Goal: Information Seeking & Learning: Understand process/instructions

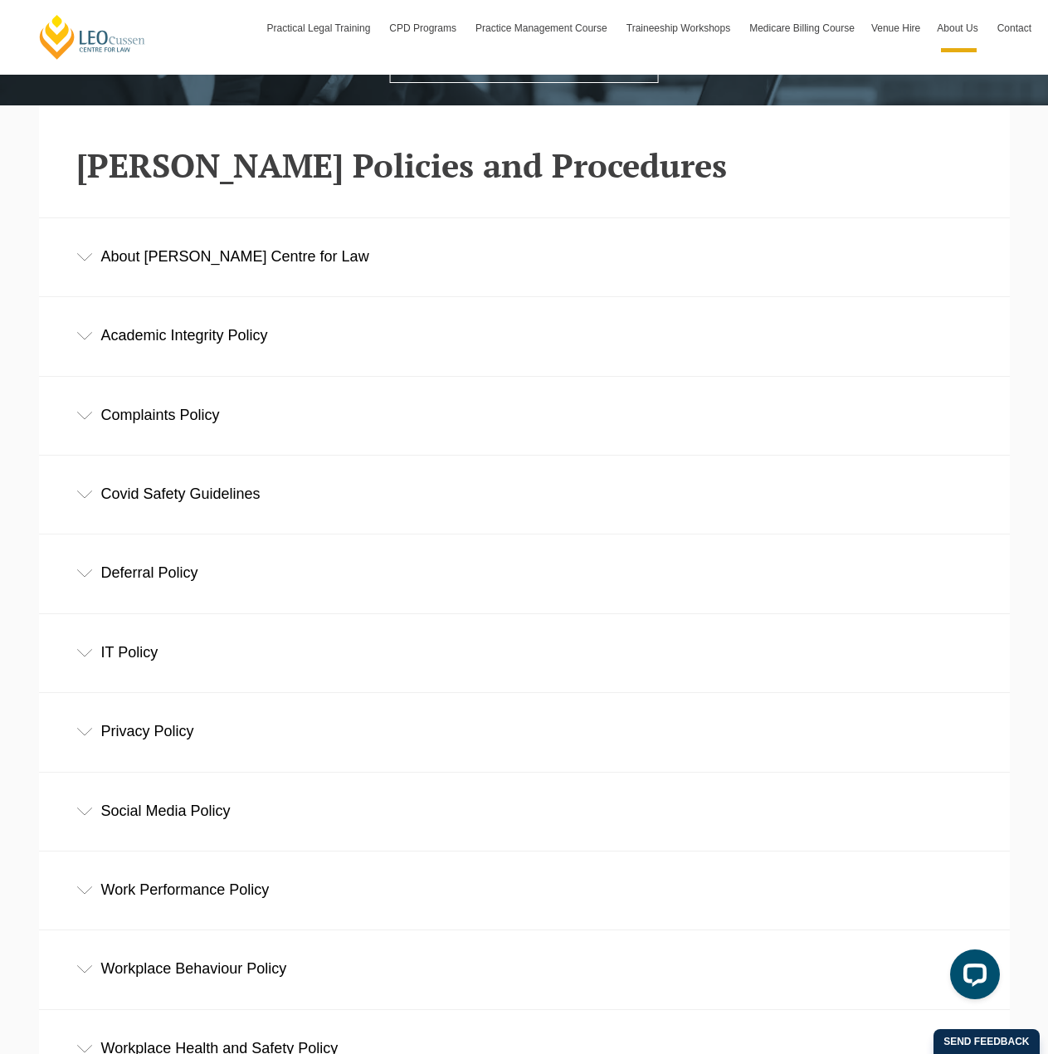
scroll to position [332, 0]
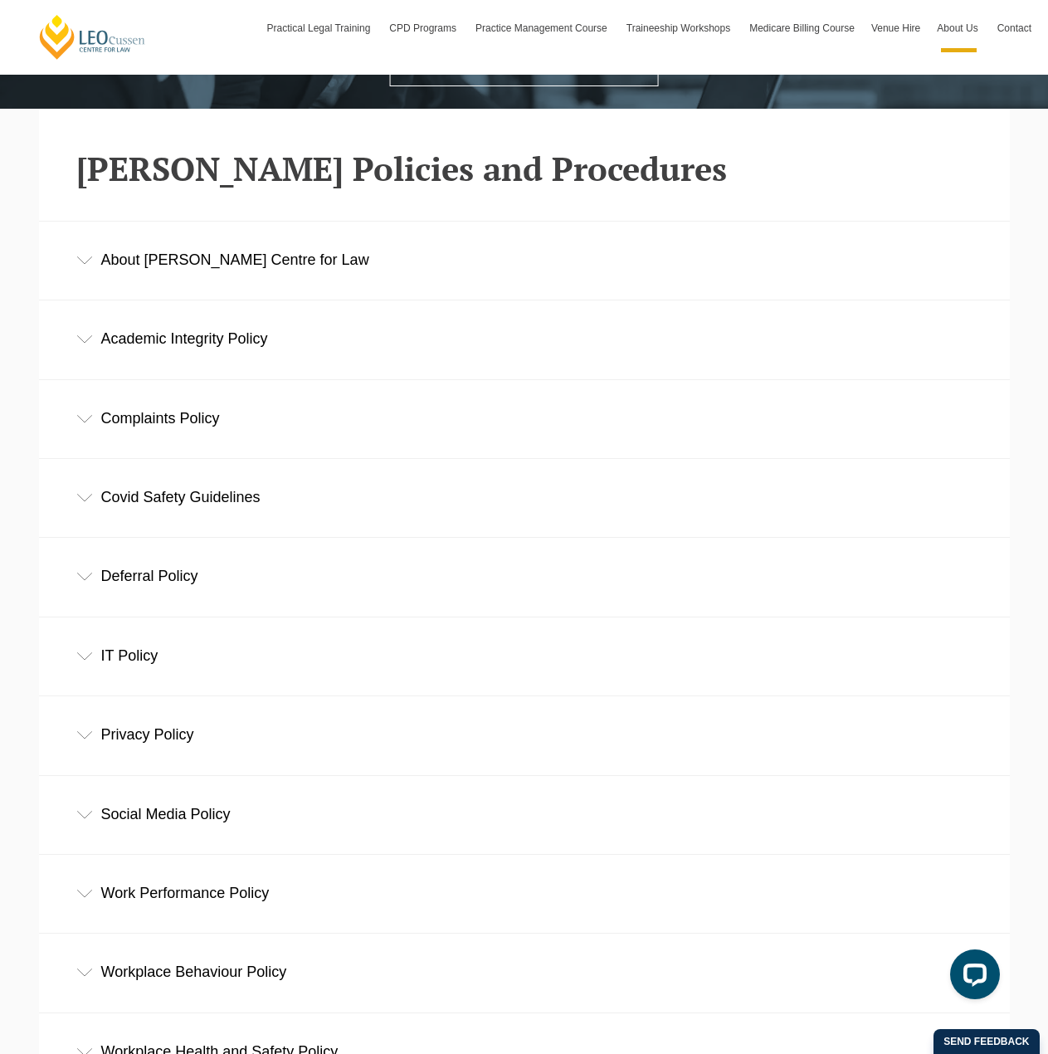
click at [195, 347] on div "Academic Integrity Policy" at bounding box center [524, 338] width 971 height 77
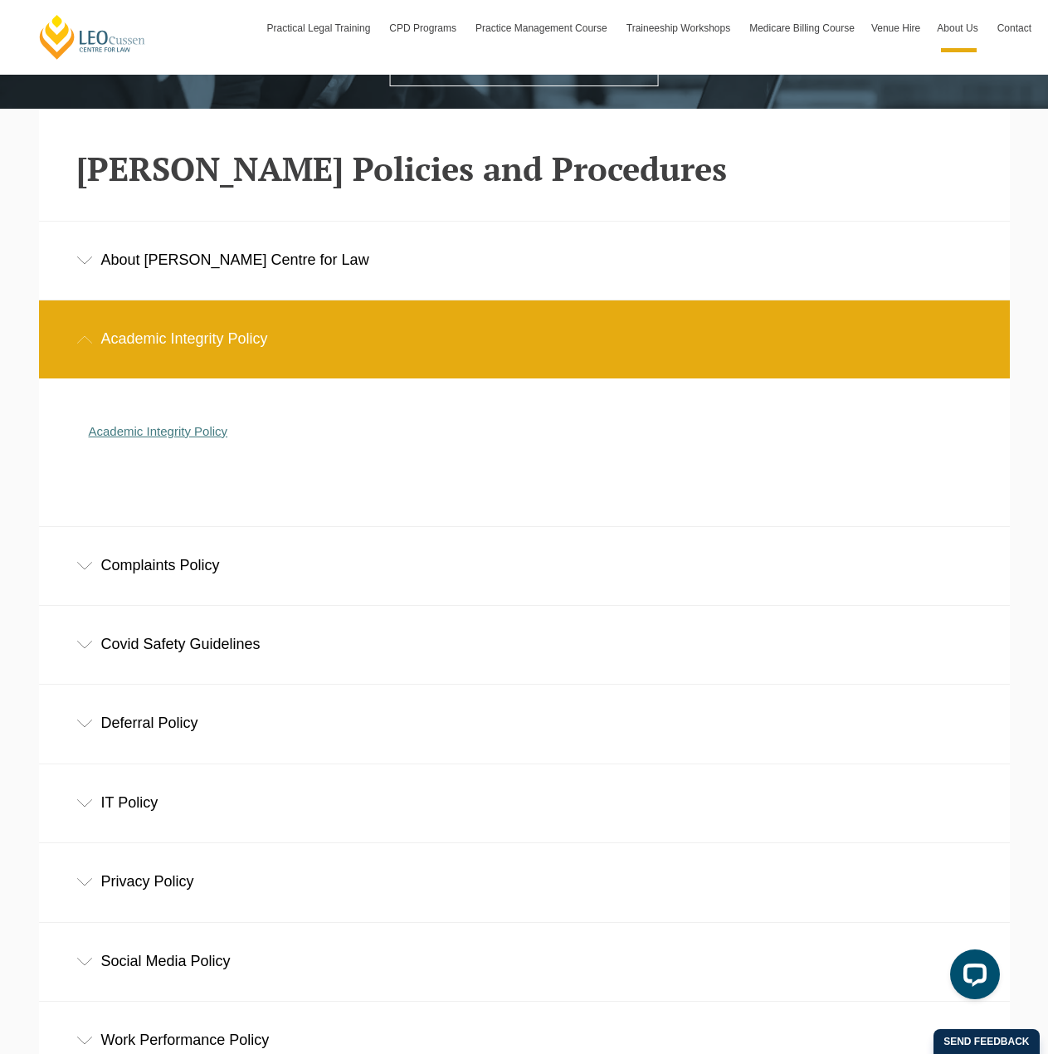
click at [191, 431] on link "Academic Integrity Policy" at bounding box center [158, 431] width 139 height 14
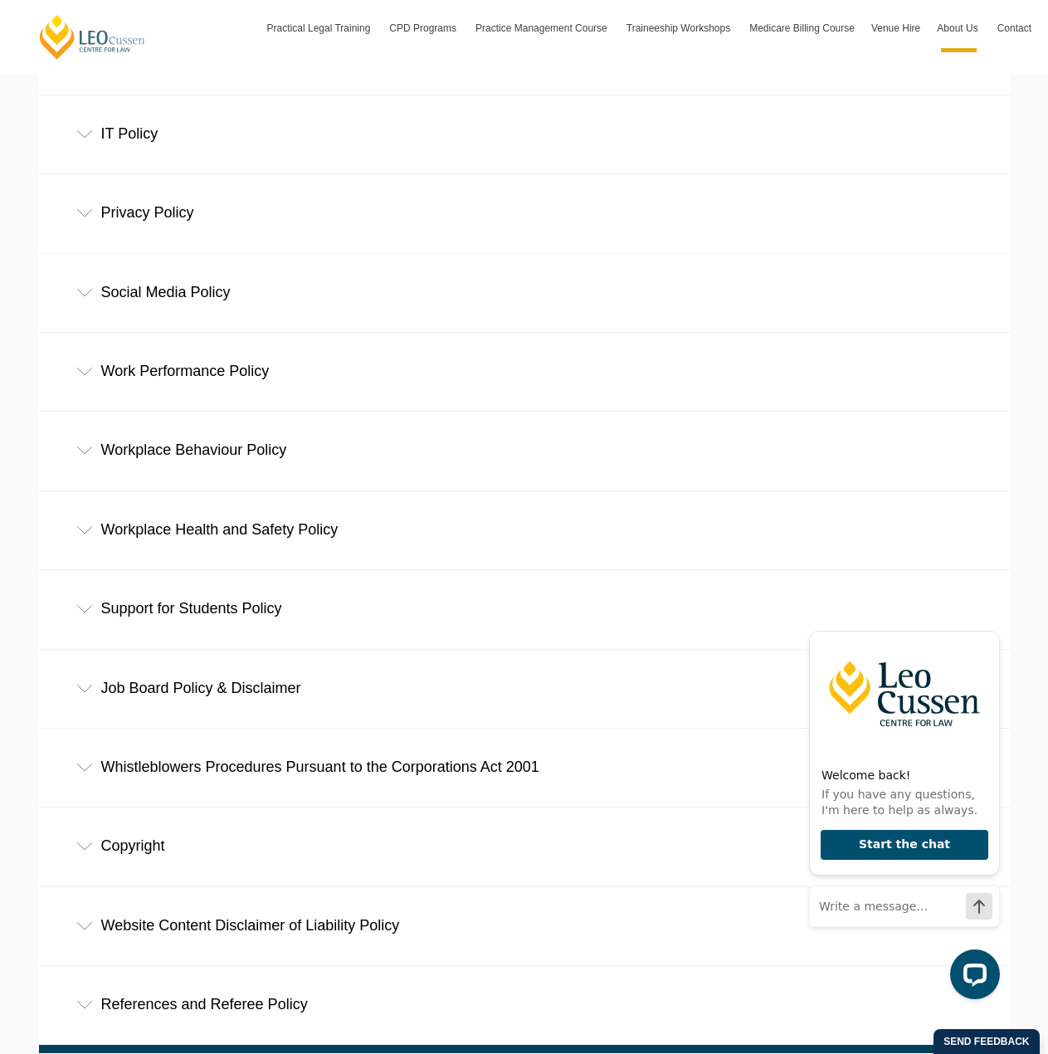
scroll to position [830, 0]
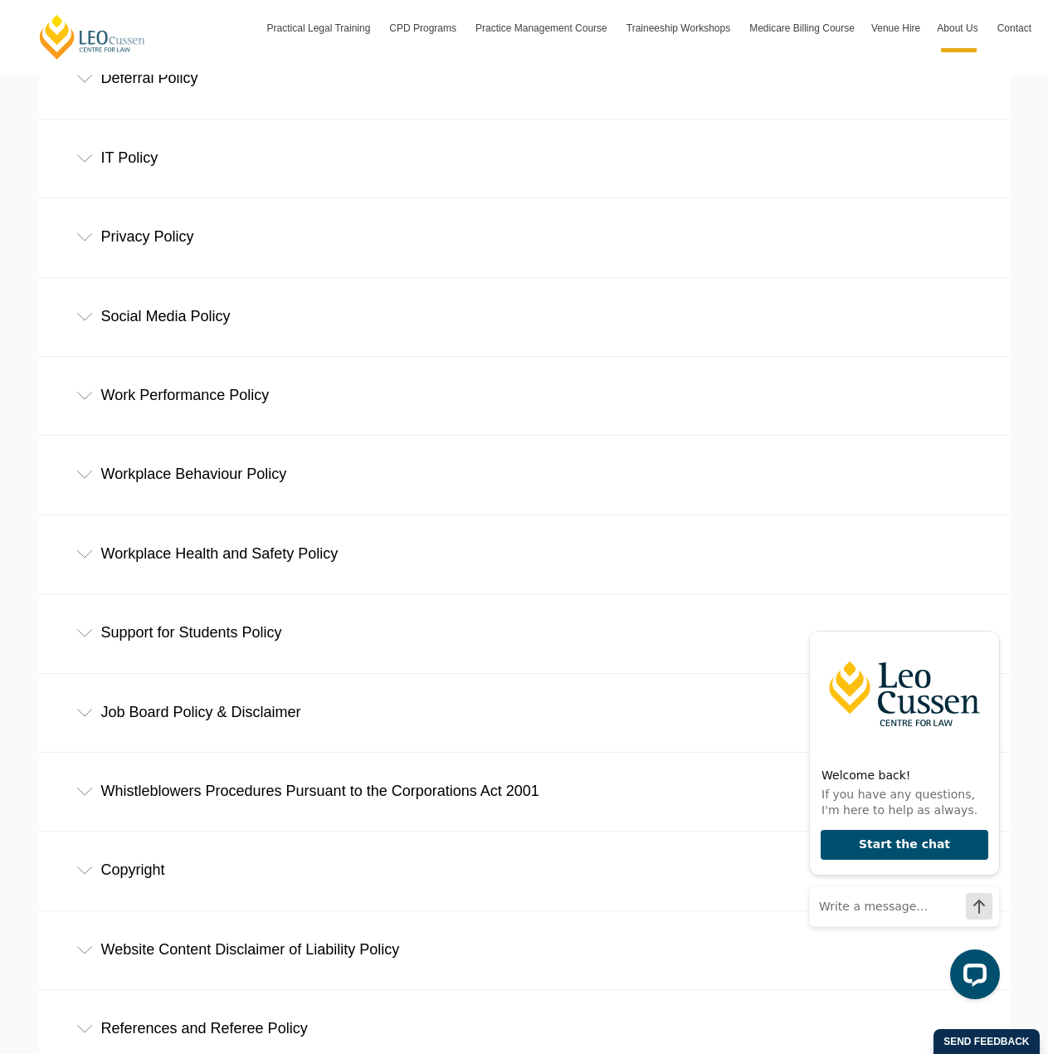
click at [88, 321] on icon at bounding box center [84, 317] width 17 height 8
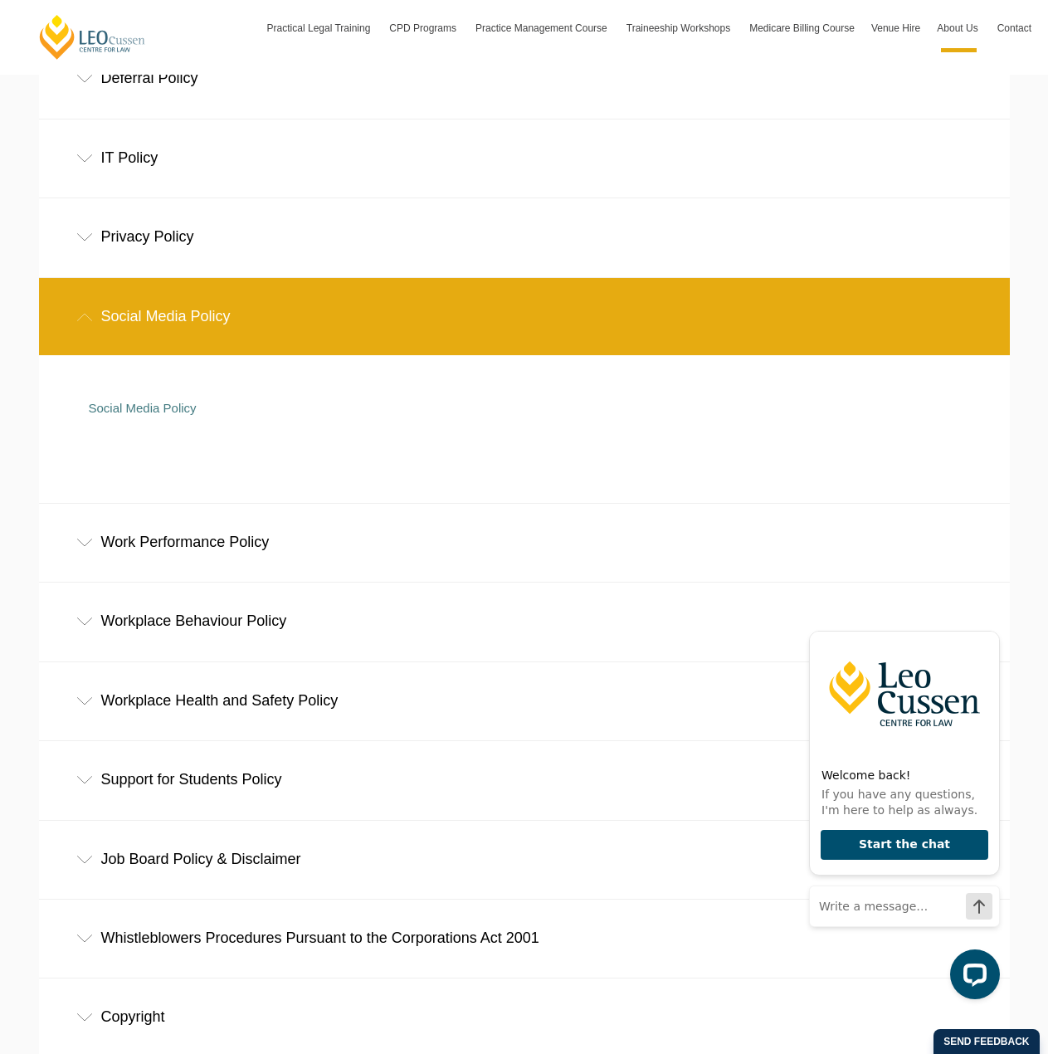
click at [88, 321] on icon at bounding box center [84, 317] width 17 height 8
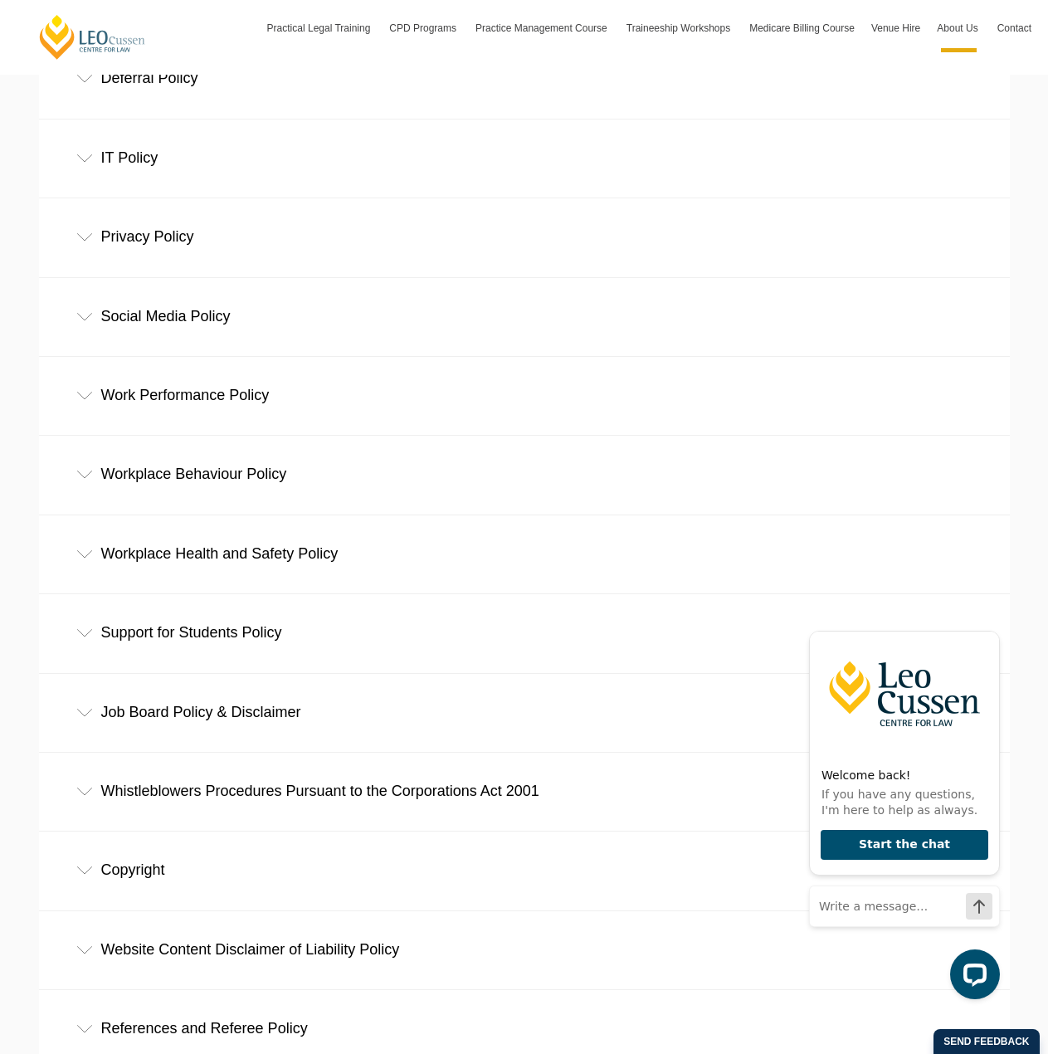
click at [91, 248] on div "Privacy Policy" at bounding box center [524, 236] width 971 height 77
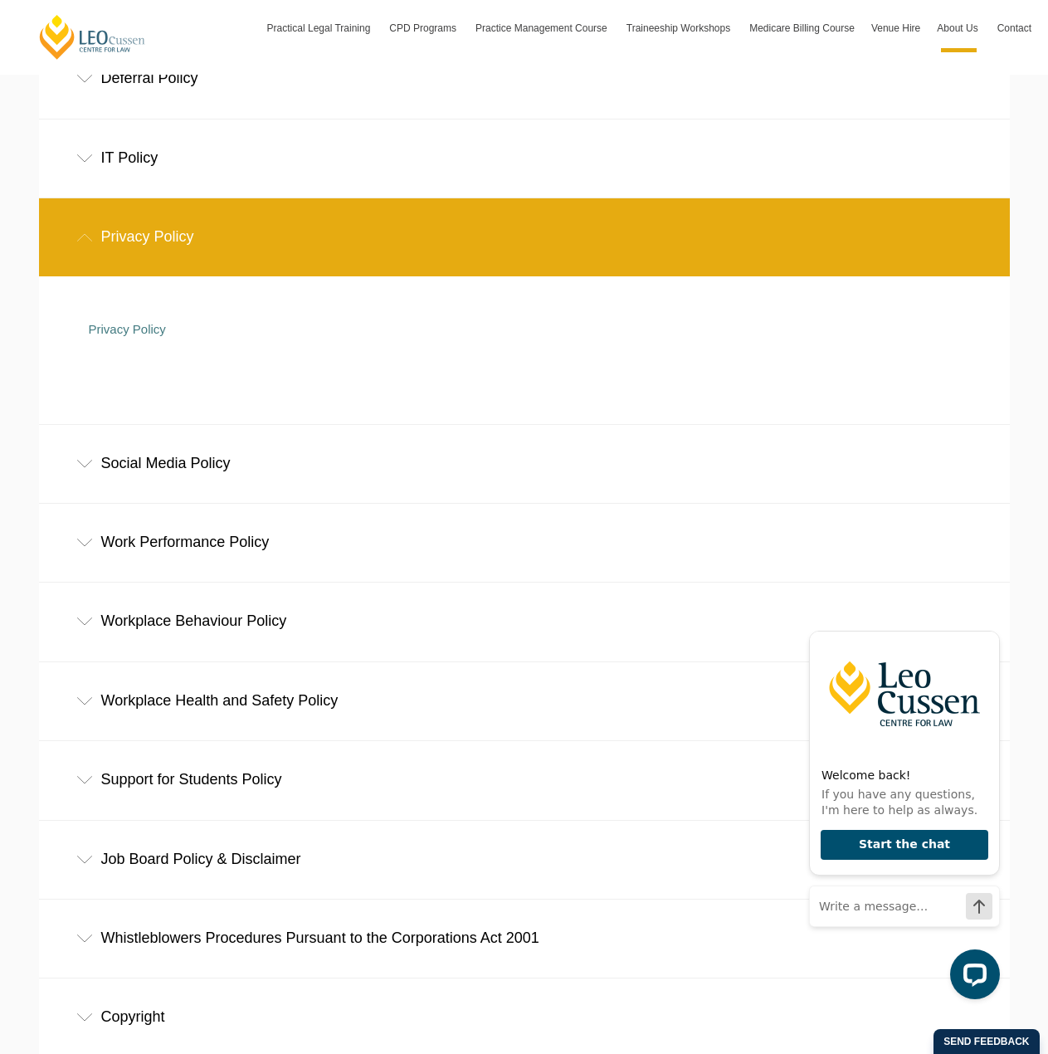
click at [91, 248] on div "Privacy Policy" at bounding box center [524, 236] width 971 height 77
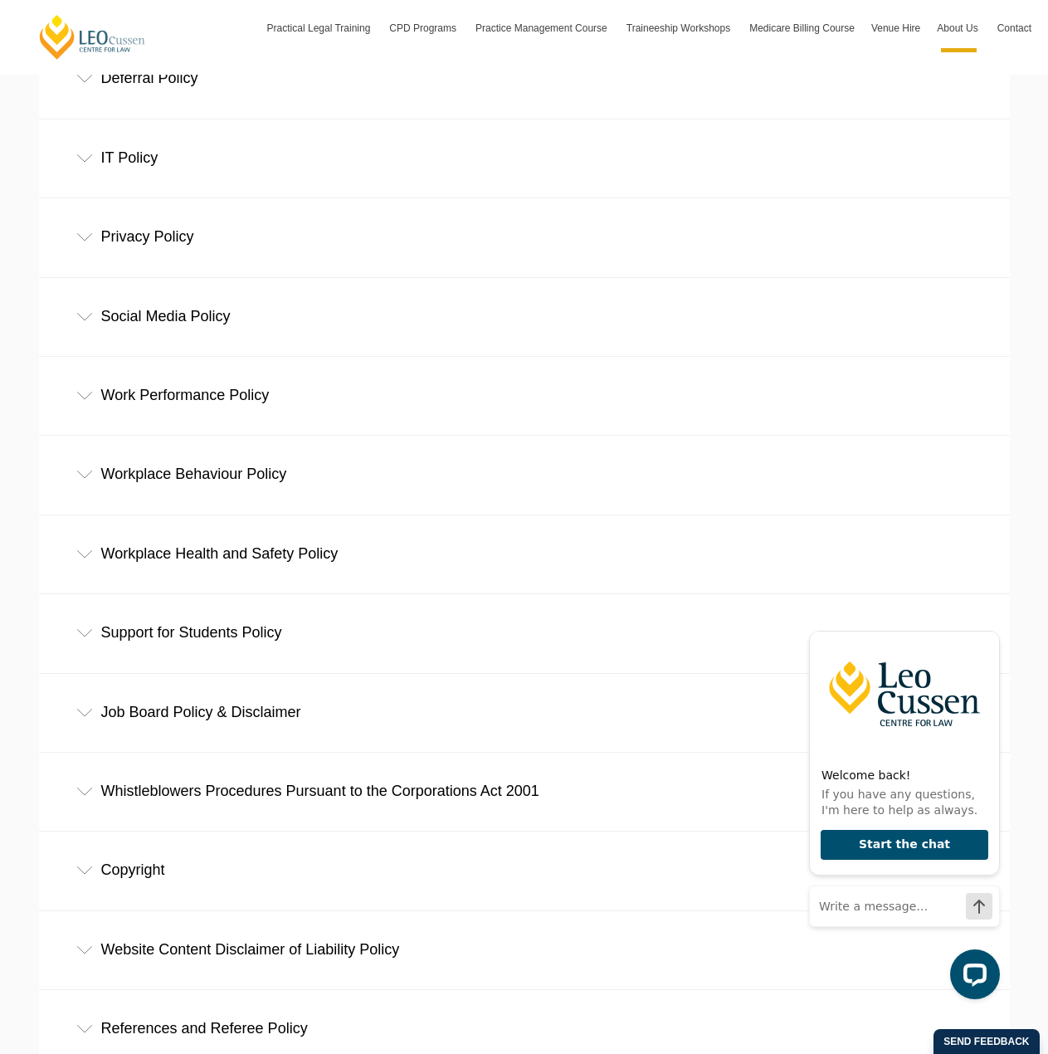
click at [90, 169] on div "IT Policy" at bounding box center [524, 158] width 971 height 77
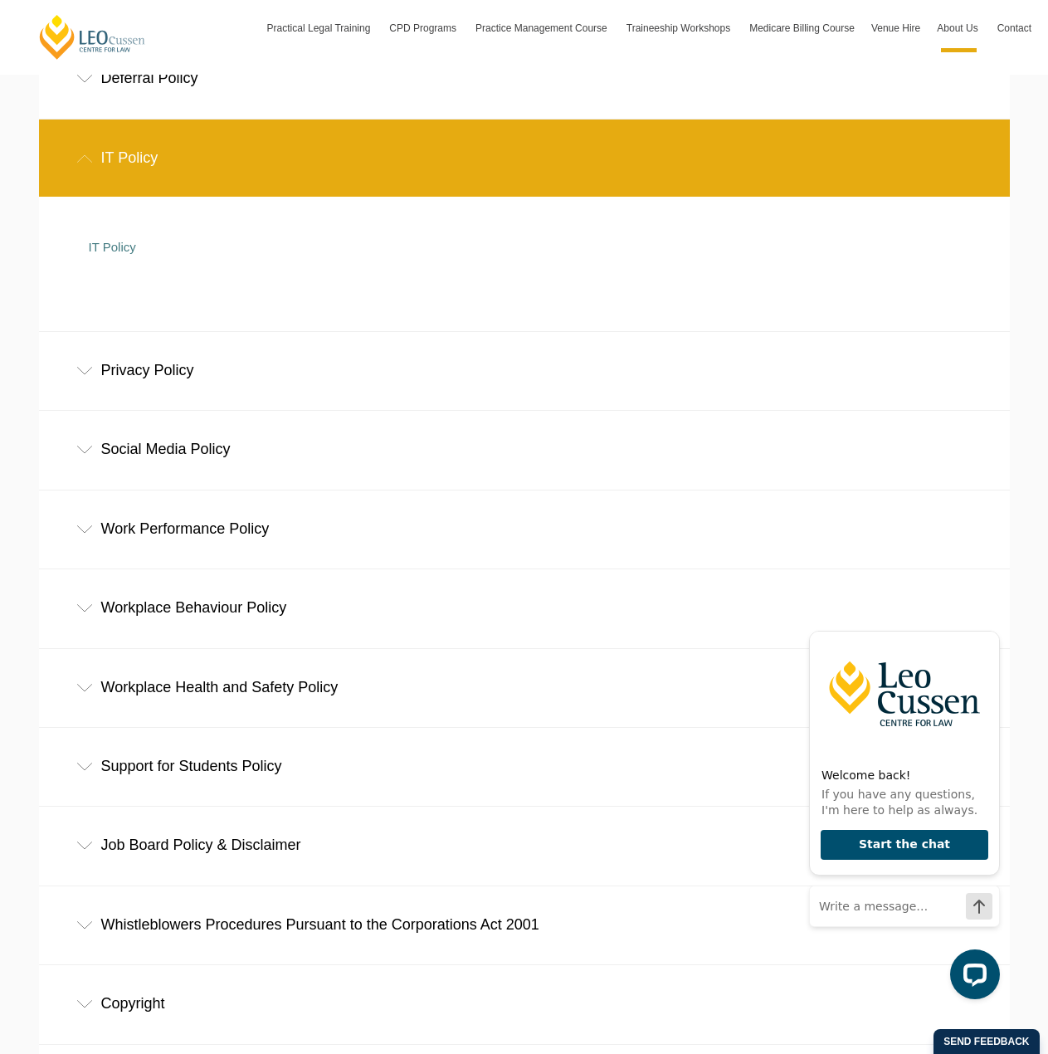
scroll to position [581, 0]
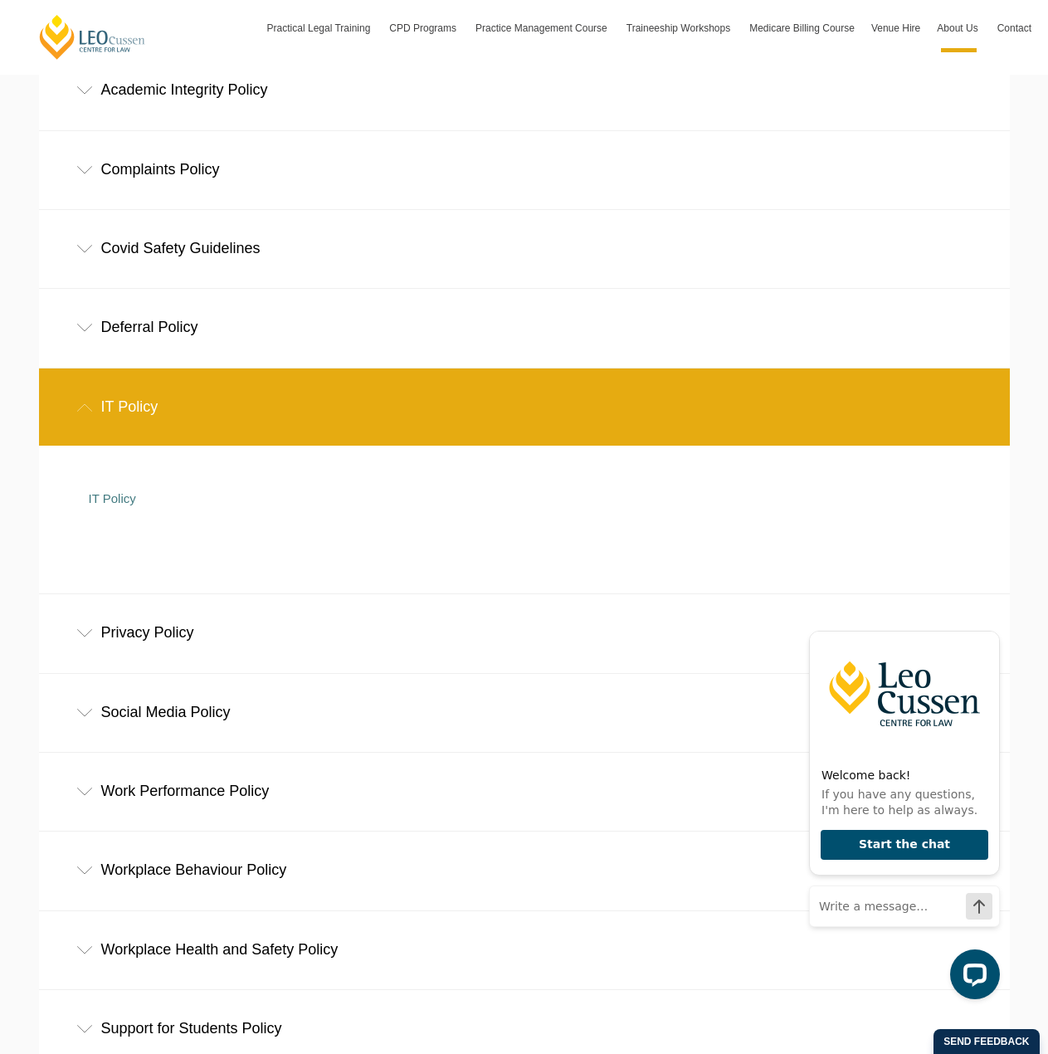
click at [87, 248] on icon at bounding box center [84, 249] width 17 height 8
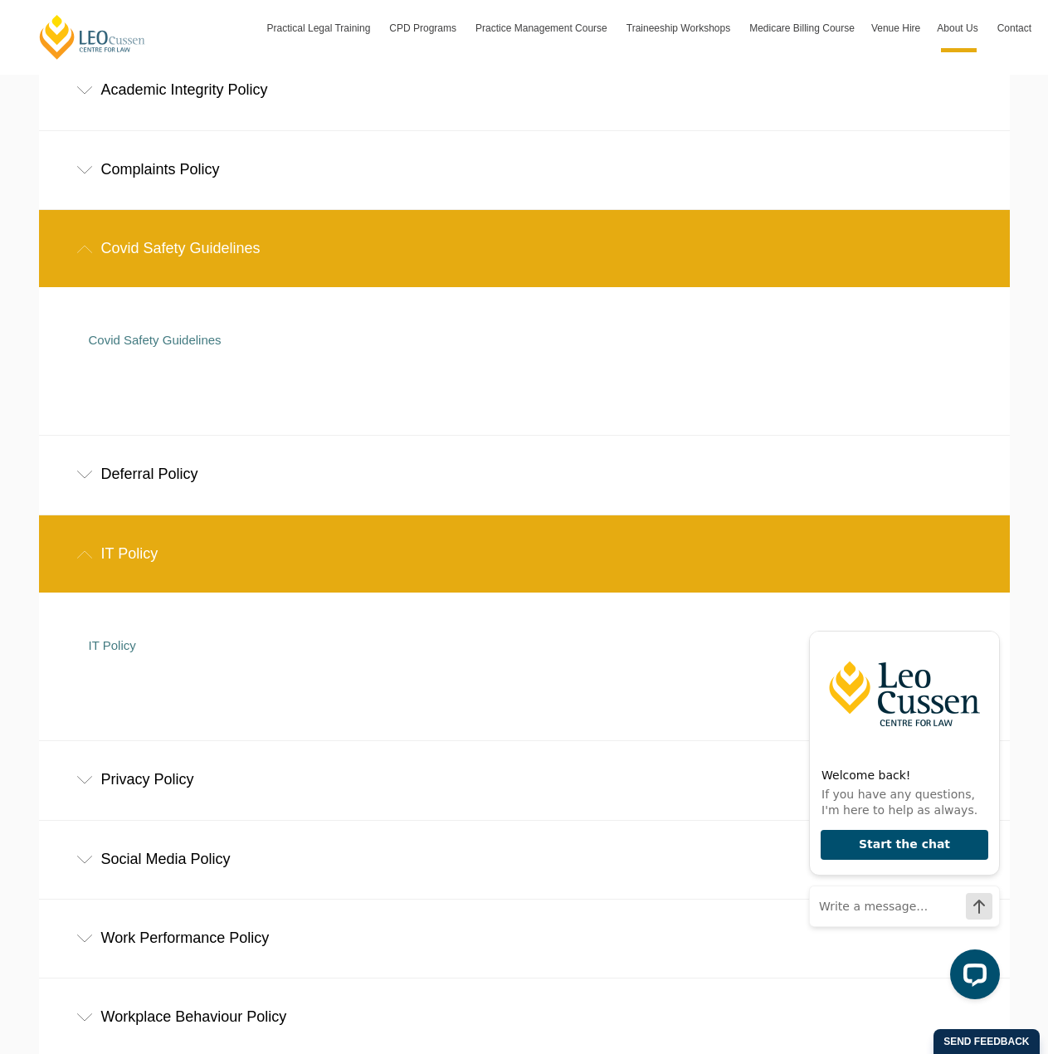
click at [90, 173] on icon at bounding box center [84, 170] width 17 height 8
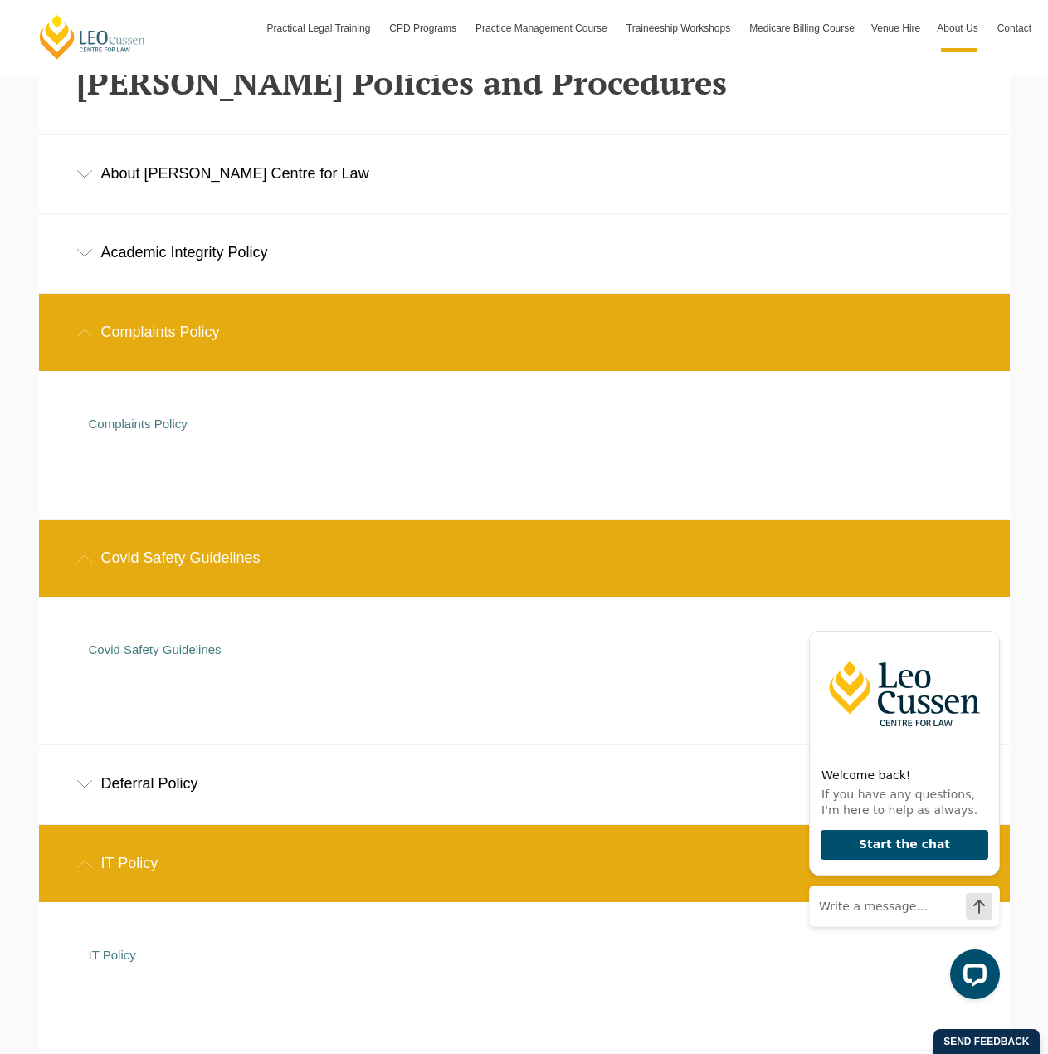
scroll to position [415, 0]
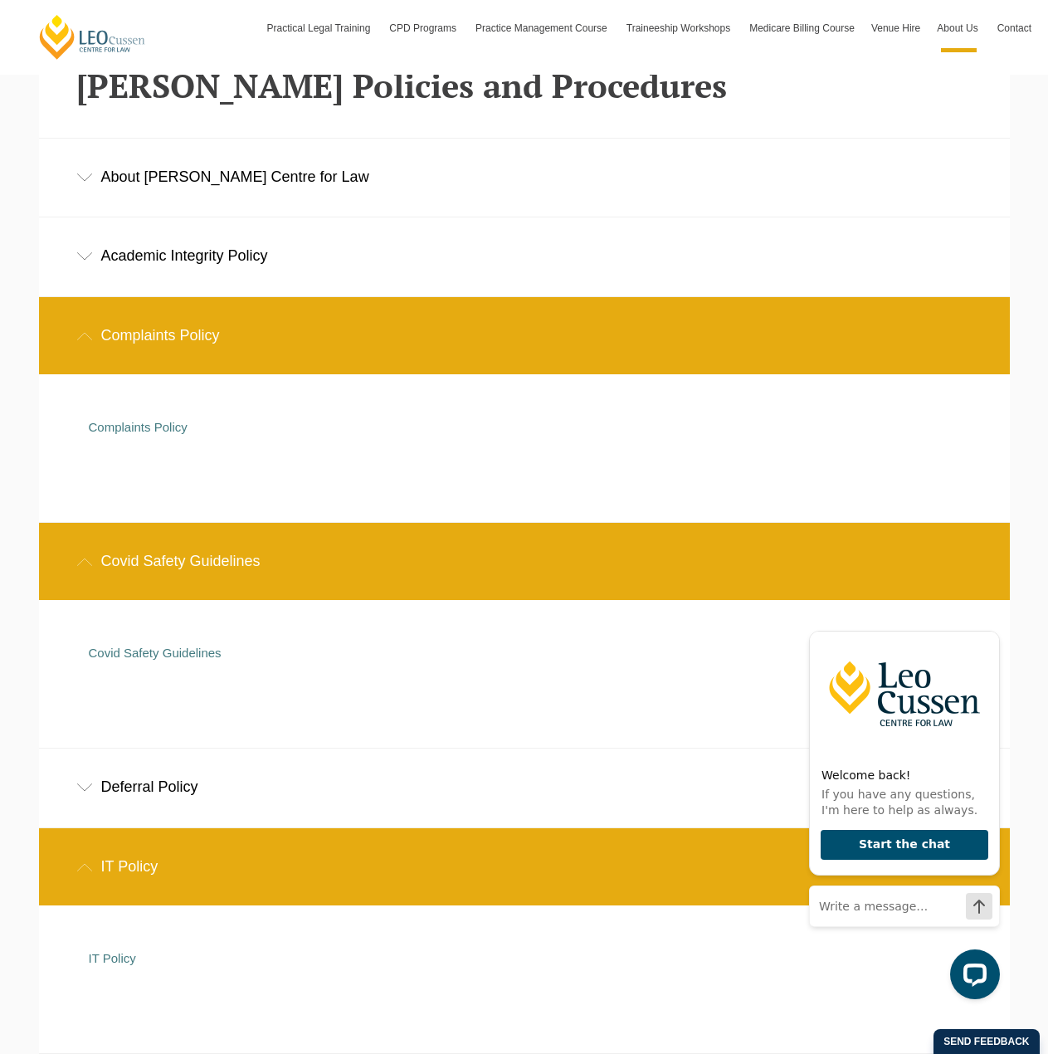
click at [96, 259] on div "Academic Integrity Policy" at bounding box center [524, 255] width 971 height 77
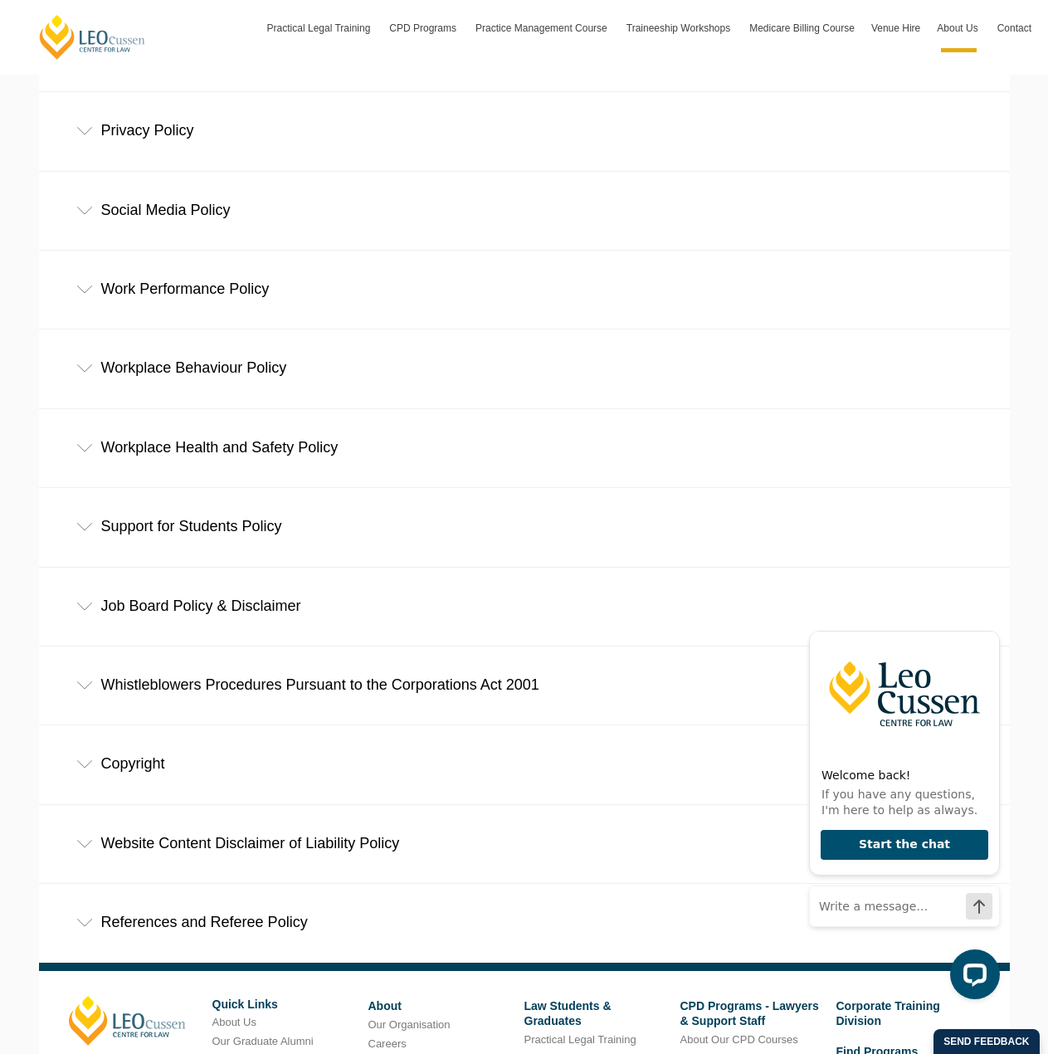
scroll to position [1577, 0]
